Goal: Task Accomplishment & Management: Manage account settings

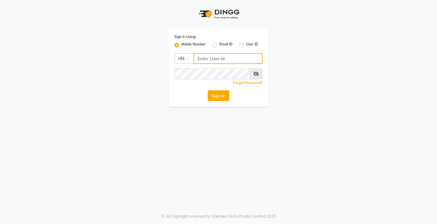
type input "9359594581"
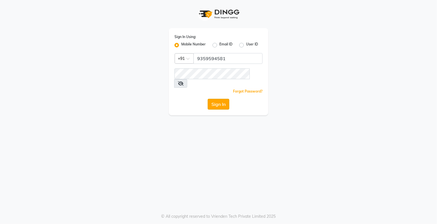
drag, startPoint x: 0, startPoint y: 0, endPoint x: 215, endPoint y: 101, distance: 237.2
click at [215, 101] on button "Sign In" at bounding box center [218, 104] width 22 height 11
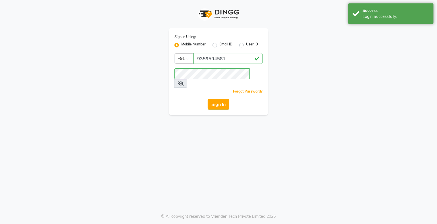
select select "service"
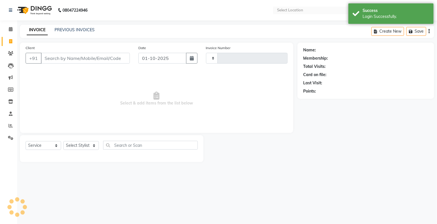
type input "1128"
select select "280"
select select "en"
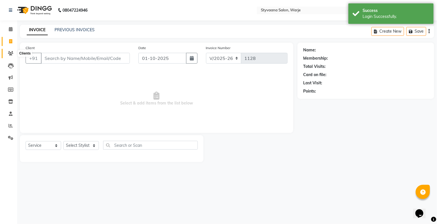
click at [11, 55] on icon at bounding box center [10, 53] width 5 height 4
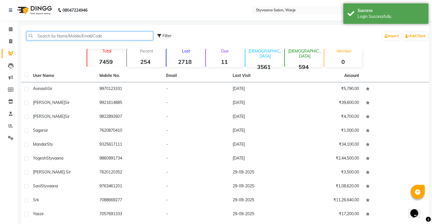
click at [58, 40] on input "text" at bounding box center [89, 36] width 127 height 9
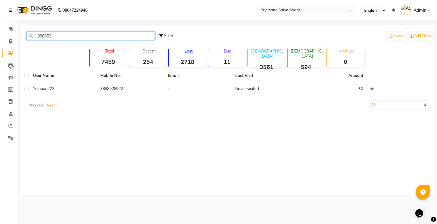
click at [66, 36] on input "888852" at bounding box center [90, 36] width 128 height 9
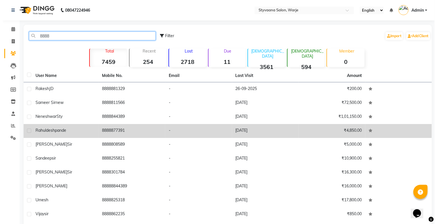
scroll to position [22, 0]
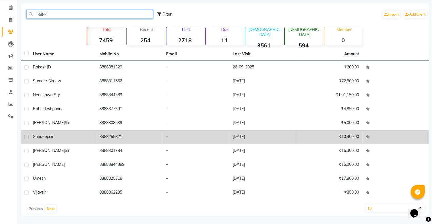
type input "8888"
click at [367, 137] on icon at bounding box center [368, 136] width 4 height 3
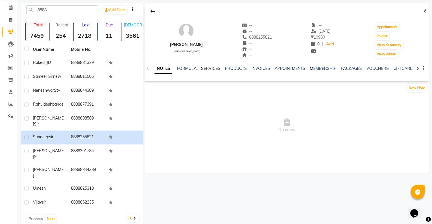
click at [208, 68] on link "SERVICES" at bounding box center [210, 68] width 19 height 5
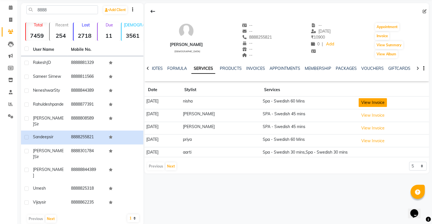
click at [368, 103] on button "View Invoice" at bounding box center [372, 102] width 28 height 9
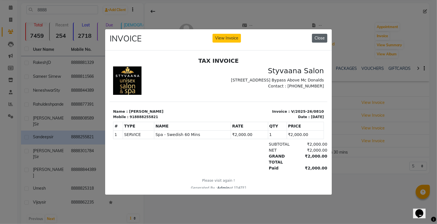
click at [320, 34] on button "Close" at bounding box center [319, 38] width 15 height 9
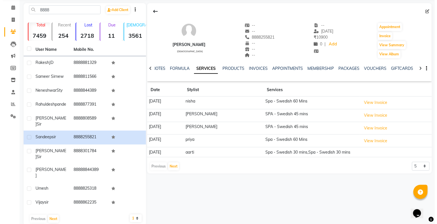
scroll to position [22, 0]
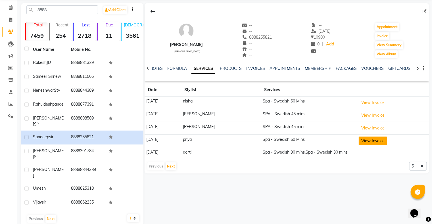
click at [367, 141] on button "View Invoice" at bounding box center [372, 141] width 28 height 9
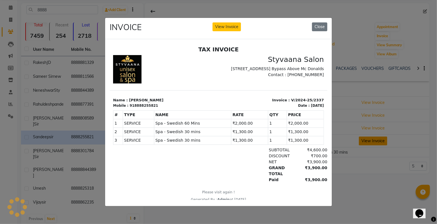
scroll to position [0, 0]
click at [317, 24] on button "Close" at bounding box center [319, 26] width 15 height 9
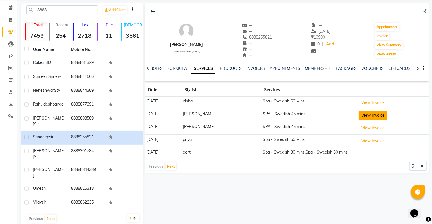
click at [362, 118] on button "View Invoice" at bounding box center [372, 115] width 28 height 9
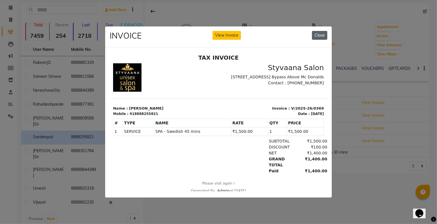
click at [318, 34] on button "Close" at bounding box center [319, 35] width 15 height 9
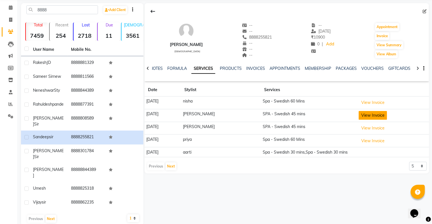
click at [366, 114] on button "View Invoice" at bounding box center [372, 115] width 28 height 9
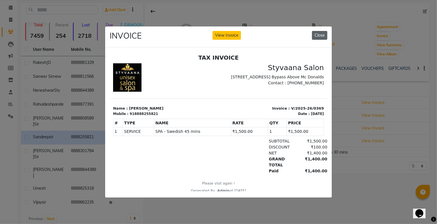
click at [318, 32] on button "Close" at bounding box center [319, 35] width 15 height 9
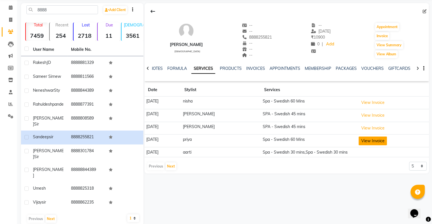
click at [370, 140] on button "View Invoice" at bounding box center [372, 141] width 28 height 9
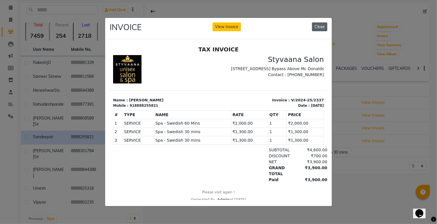
click at [317, 24] on button "Close" at bounding box center [319, 26] width 15 height 9
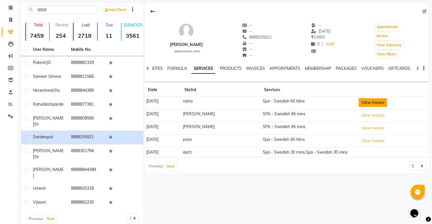
click at [374, 104] on button "View Invoice" at bounding box center [372, 102] width 28 height 9
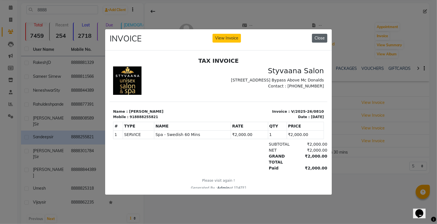
click at [320, 36] on button "Close" at bounding box center [319, 38] width 15 height 9
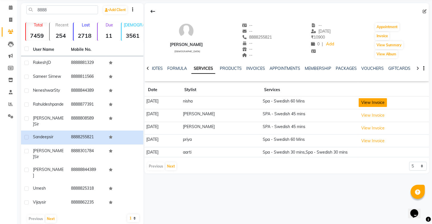
click at [367, 98] on button "View Invoice" at bounding box center [372, 102] width 28 height 9
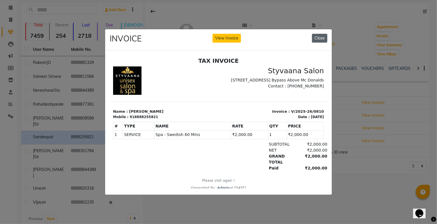
click at [323, 36] on button "Close" at bounding box center [319, 38] width 15 height 9
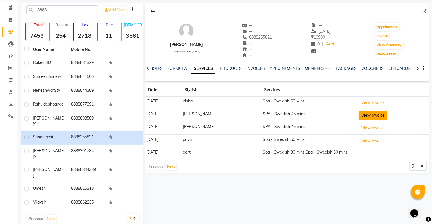
click at [373, 112] on button "View Invoice" at bounding box center [372, 115] width 28 height 9
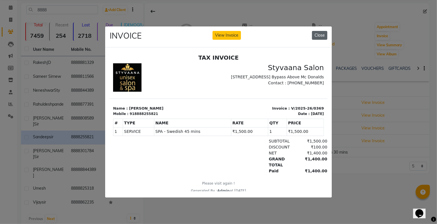
click at [319, 33] on button "Close" at bounding box center [319, 35] width 15 height 9
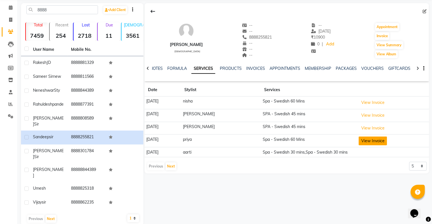
click at [358, 138] on button "View Invoice" at bounding box center [372, 141] width 28 height 9
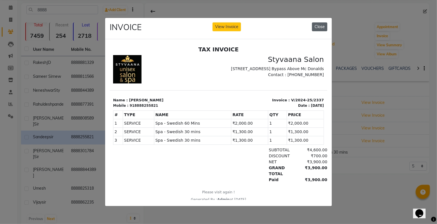
click at [316, 26] on button "Close" at bounding box center [319, 26] width 15 height 9
